Goal: Task Accomplishment & Management: Complete application form

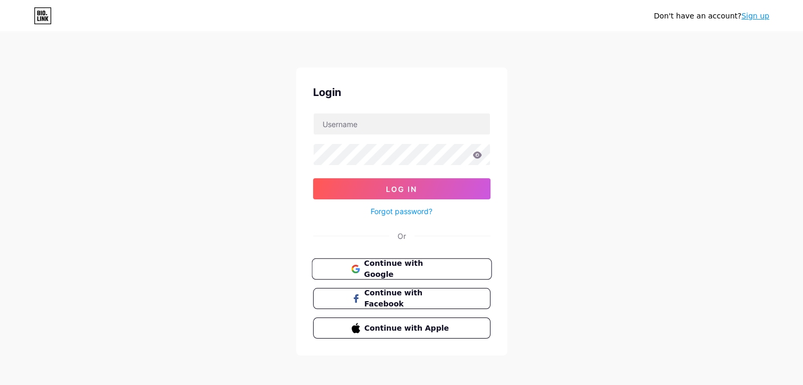
click at [416, 268] on span "Continue with Google" at bounding box center [408, 269] width 88 height 23
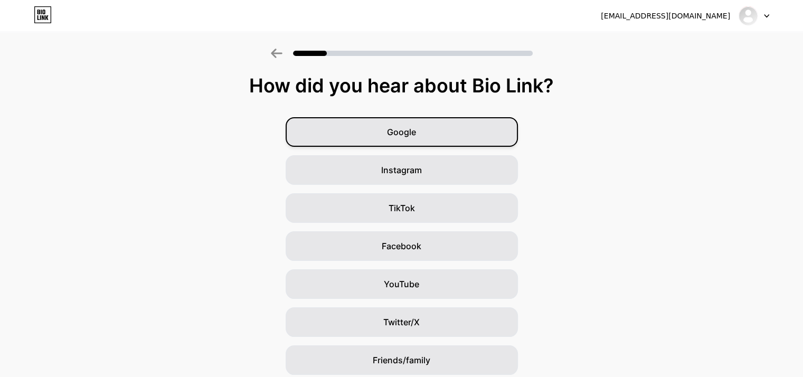
click at [414, 127] on span "Google" at bounding box center [401, 132] width 29 height 13
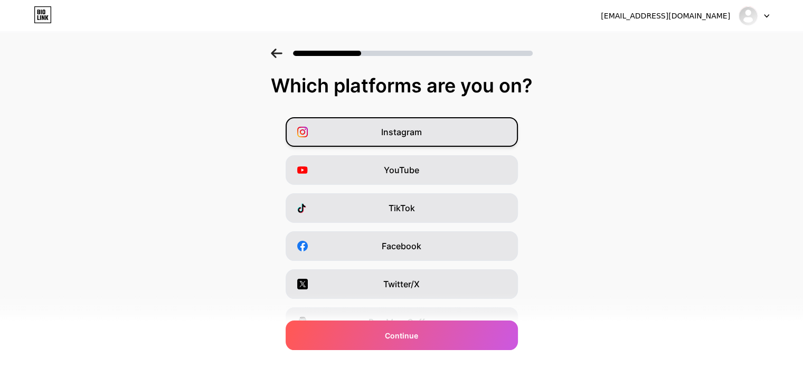
click at [414, 129] on span "Instagram" at bounding box center [401, 132] width 41 height 13
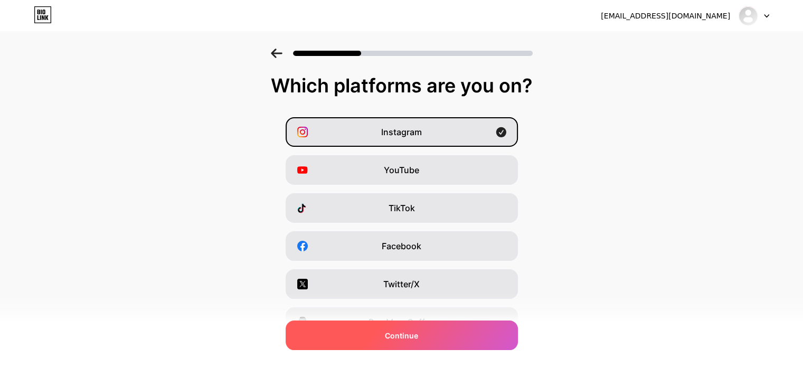
click at [452, 333] on div "Continue" at bounding box center [402, 335] width 232 height 30
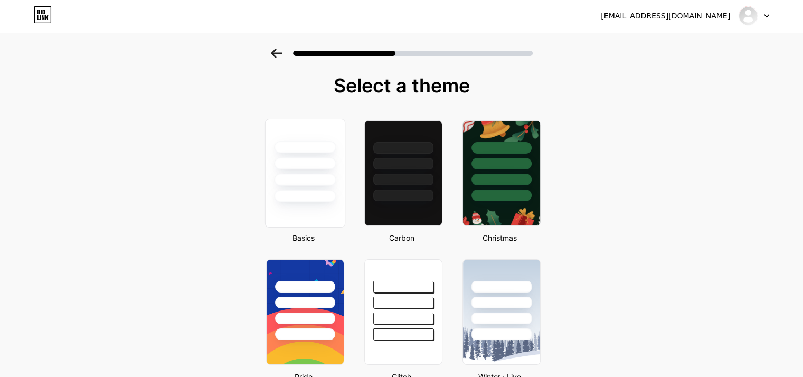
click at [304, 193] on div at bounding box center [305, 196] width 62 height 12
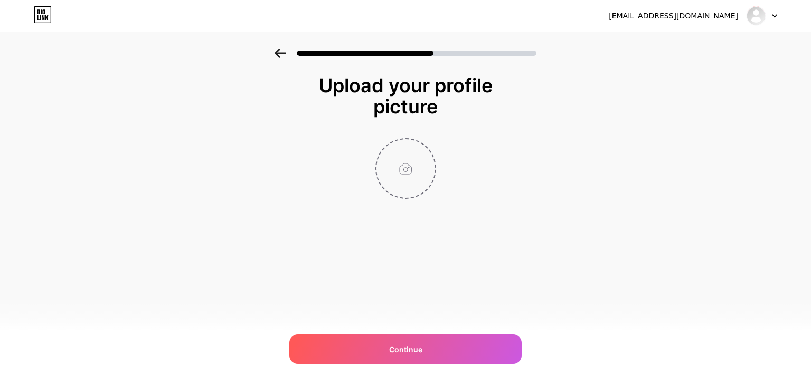
click at [405, 168] on input "file" at bounding box center [405, 168] width 59 height 59
type input "C:\fakepath\kayracabs.jpg"
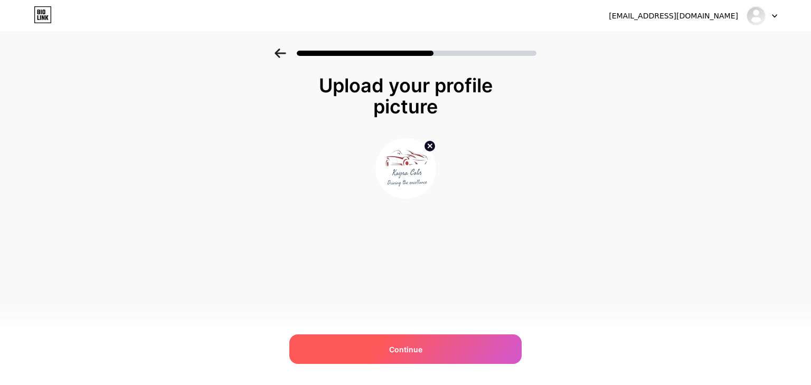
click at [460, 345] on div "Continue" at bounding box center [405, 350] width 232 height 30
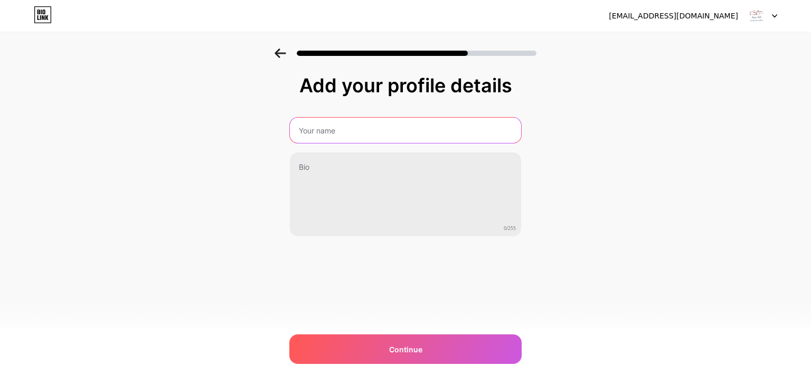
click at [349, 133] on input "text" at bounding box center [405, 130] width 231 height 25
type input "Kayra Cabs"
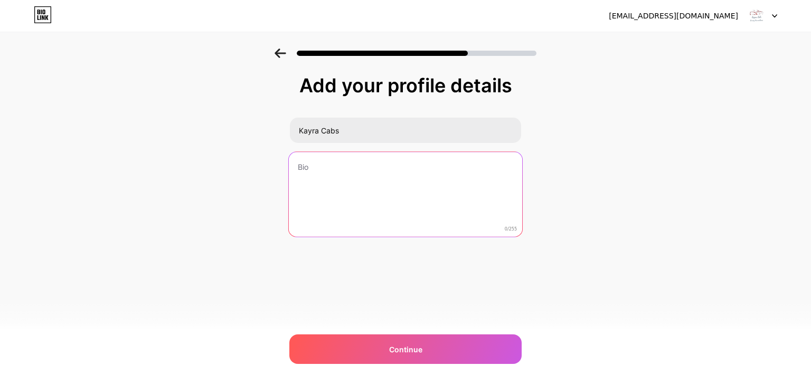
click at [359, 183] on textarea at bounding box center [405, 195] width 233 height 86
paste textarea "Hire Self Drive Car Rental in [GEOGRAPHIC_DATA], [GEOGRAPHIC_DATA] NCR with [PE…"
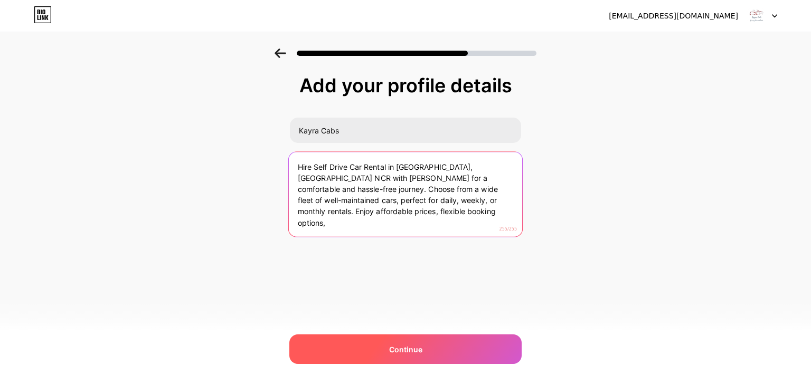
type textarea "Hire Self Drive Car Rental in [GEOGRAPHIC_DATA], [GEOGRAPHIC_DATA] NCR with [PE…"
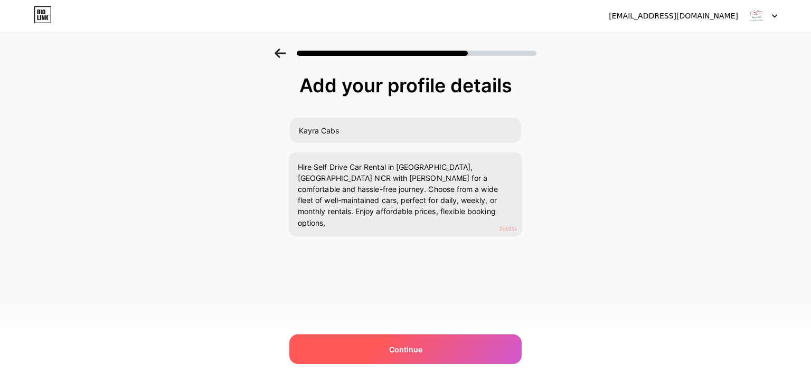
click at [401, 346] on span "Continue" at bounding box center [405, 349] width 33 height 11
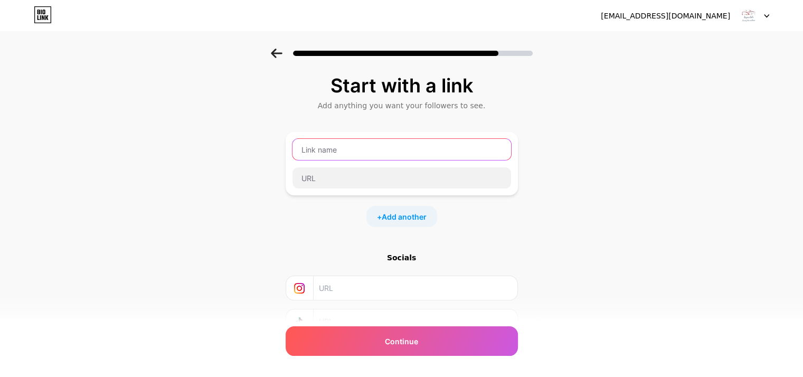
click at [353, 150] on input "text" at bounding box center [401, 149] width 219 height 21
paste input "Self Drive Car Rental - Kayra Cabs"
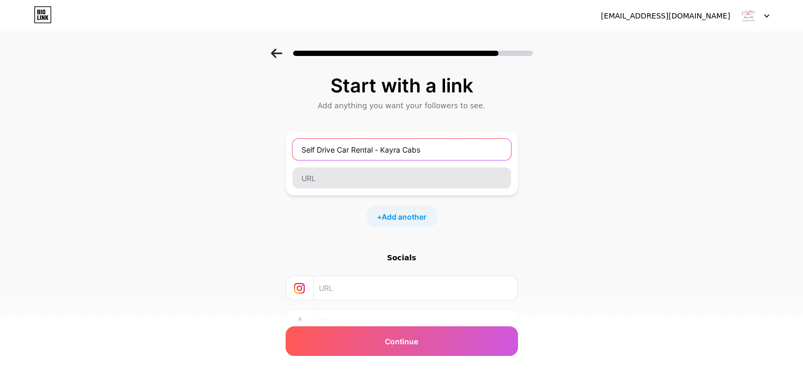
type input "Self Drive Car Rental - Kayra Cabs"
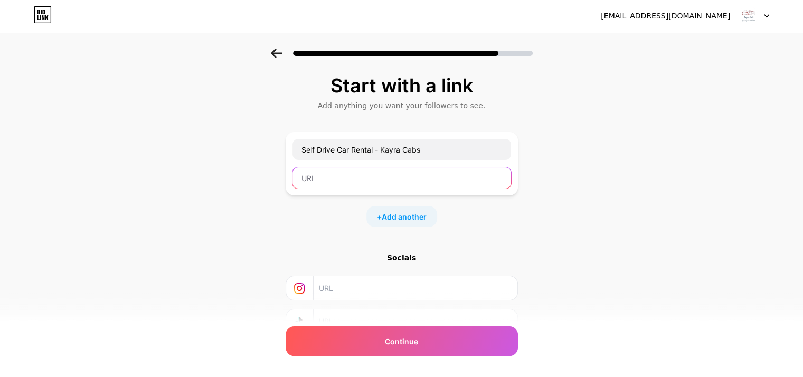
click at [358, 178] on input "text" at bounding box center [401, 177] width 219 height 21
paste input "[URL][DOMAIN_NAME]"
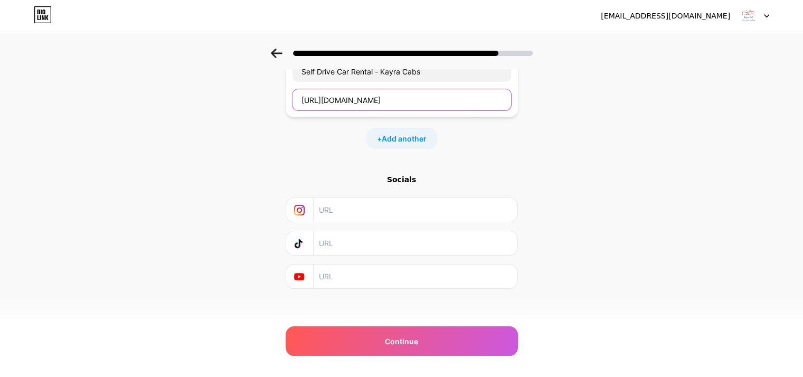
scroll to position [83, 0]
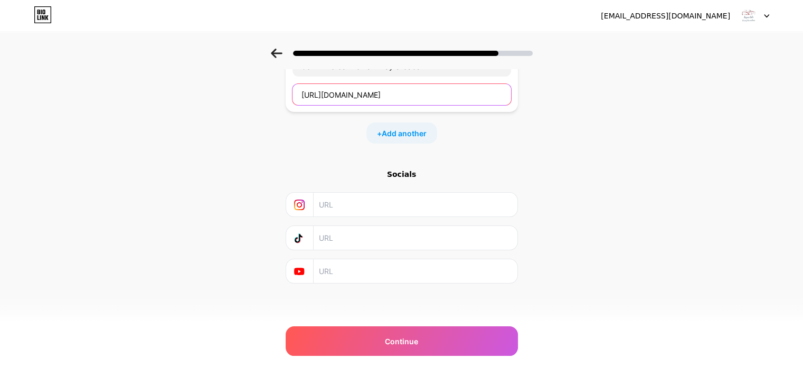
type input "[URL][DOMAIN_NAME]"
click at [405, 202] on input "text" at bounding box center [415, 205] width 192 height 24
paste input "[URL][DOMAIN_NAME]"
type input "[URL][DOMAIN_NAME]"
click at [372, 270] on input "text" at bounding box center [415, 271] width 192 height 24
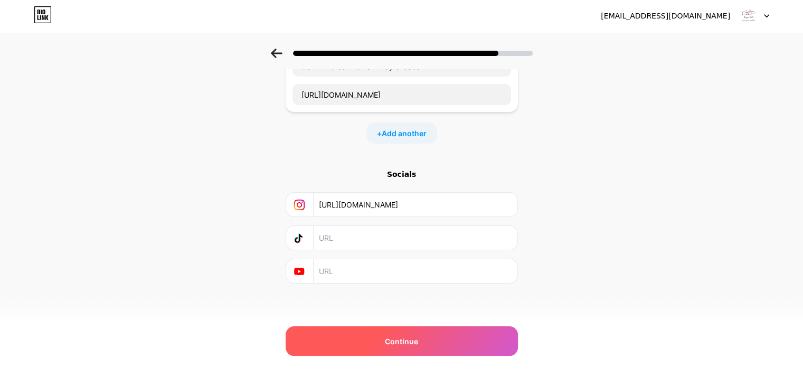
paste input "[URL][DOMAIN_NAME]"
type input "[URL][DOMAIN_NAME]"
click at [437, 349] on div "Continue" at bounding box center [402, 341] width 232 height 30
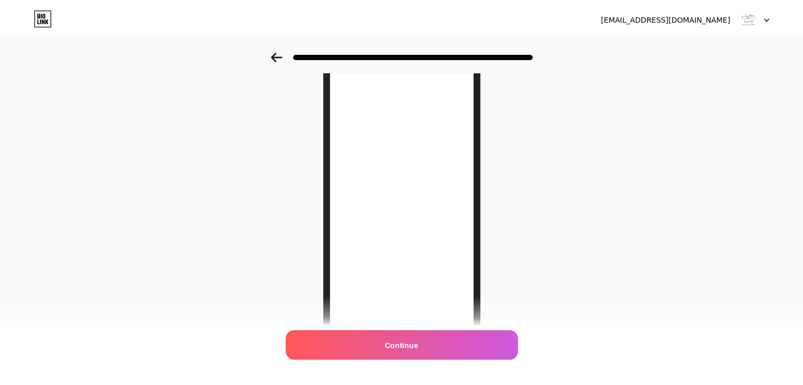
scroll to position [0, 0]
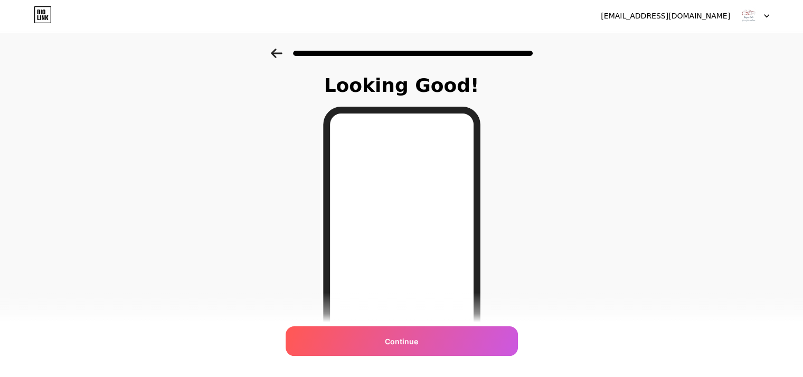
click at [437, 342] on div "Continue" at bounding box center [402, 341] width 232 height 30
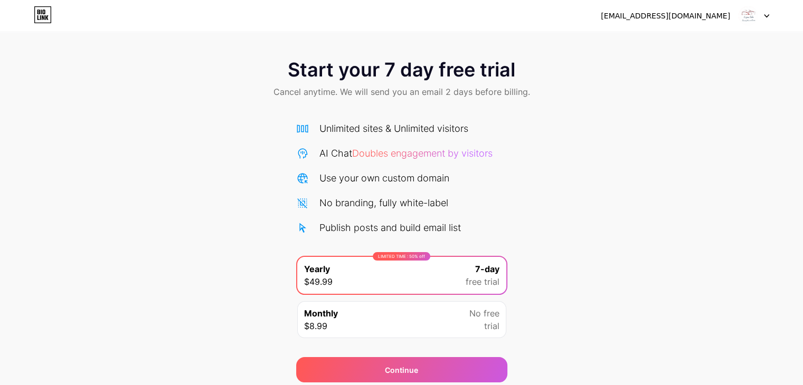
click at [446, 326] on div "Monthly $8.99 No free trial" at bounding box center [401, 319] width 209 height 37
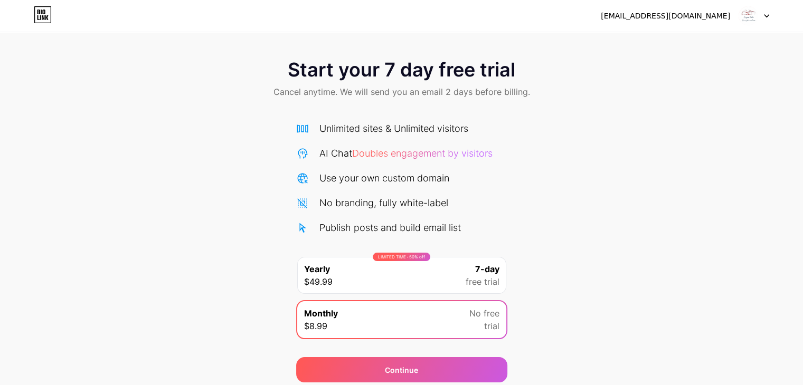
scroll to position [39, 0]
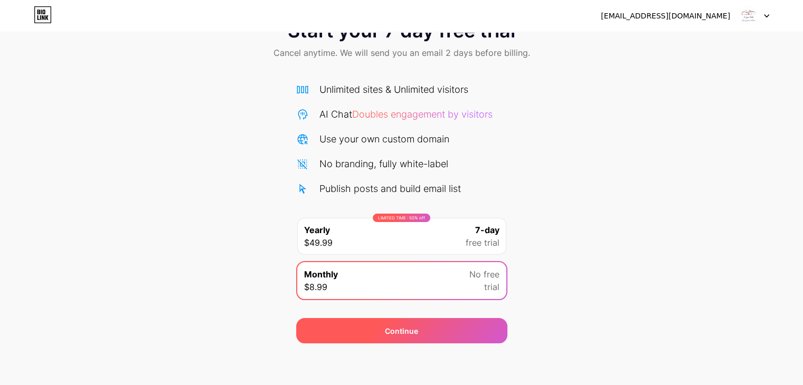
click at [423, 327] on div "Continue" at bounding box center [401, 330] width 211 height 25
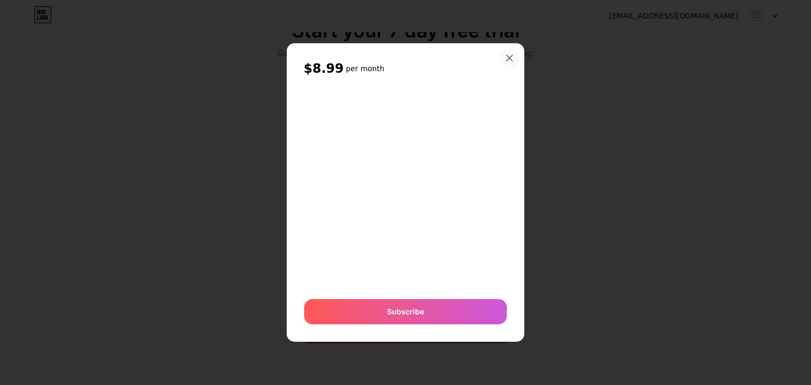
click at [510, 46] on div "$8.99 per month Or Subscribe" at bounding box center [406, 192] width 238 height 298
click at [506, 60] on icon at bounding box center [509, 58] width 8 height 8
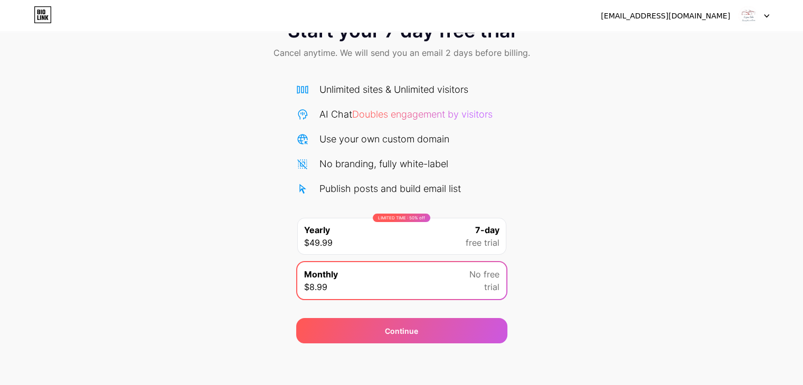
scroll to position [0, 0]
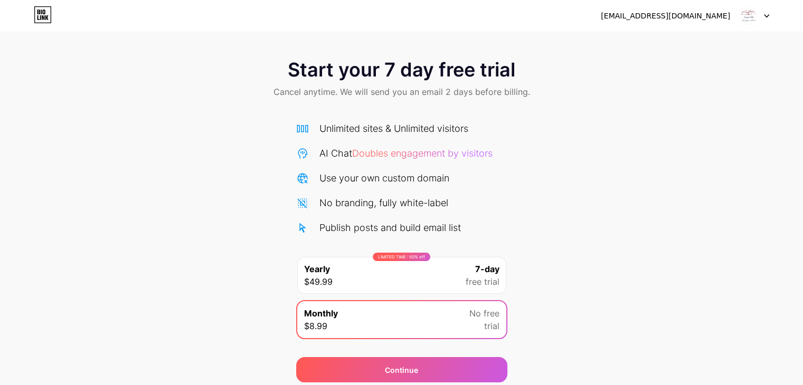
click at [744, 13] on img at bounding box center [748, 16] width 20 height 20
click at [663, 107] on div "Start your 7 day free trial Cancel anytime. We will send you an email 2 days be…" at bounding box center [401, 80] width 803 height 62
click at [41, 22] on icon at bounding box center [43, 14] width 18 height 17
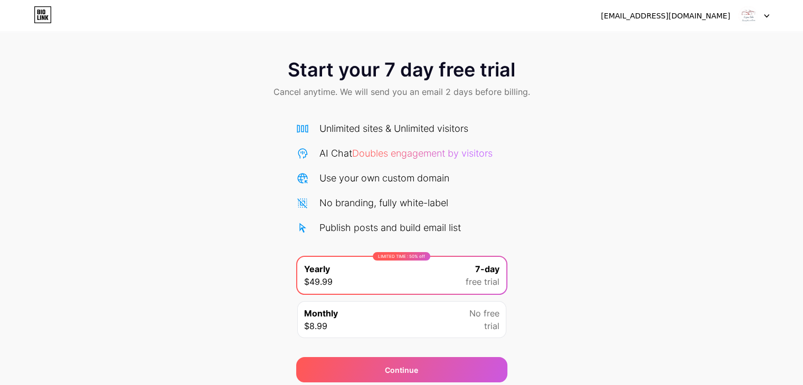
click at [743, 14] on img at bounding box center [748, 16] width 20 height 20
